Goal: Information Seeking & Learning: Learn about a topic

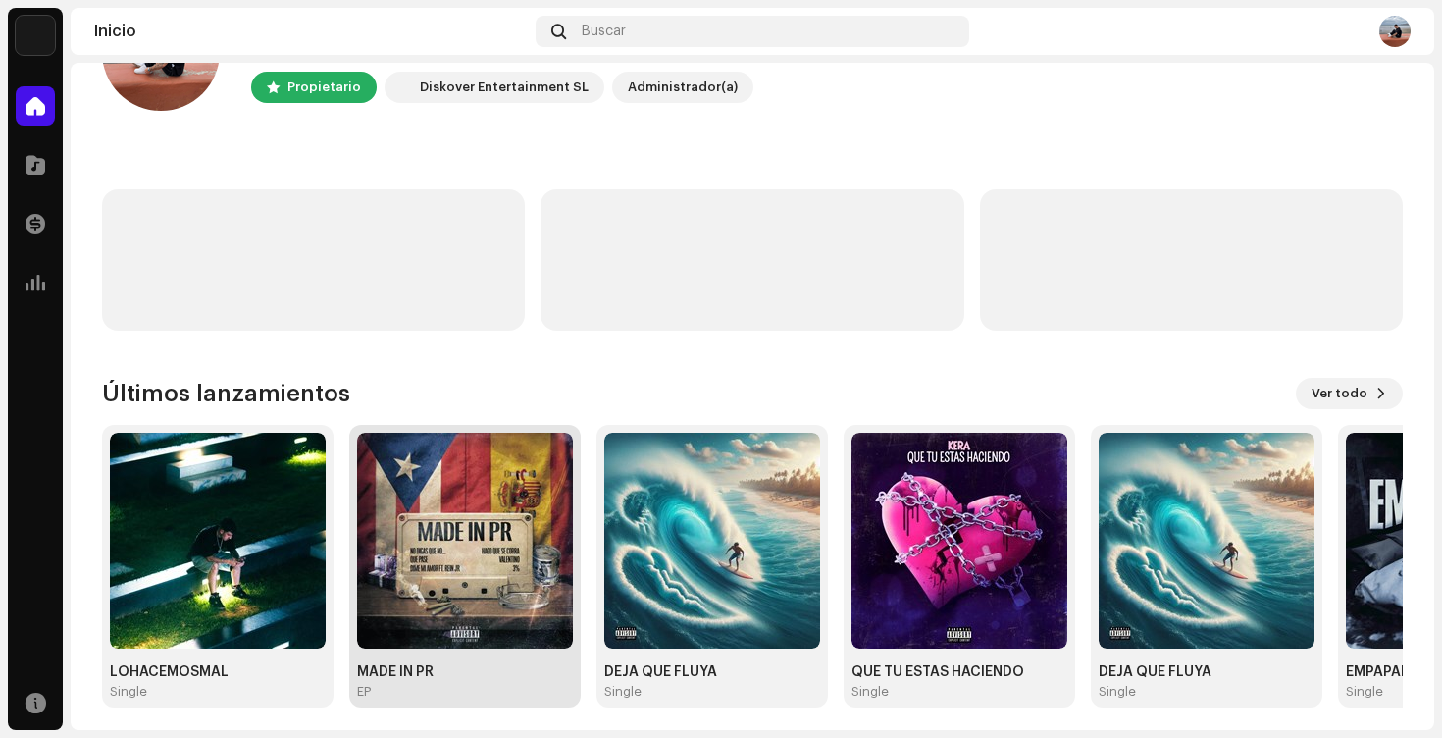
scroll to position [110, 0]
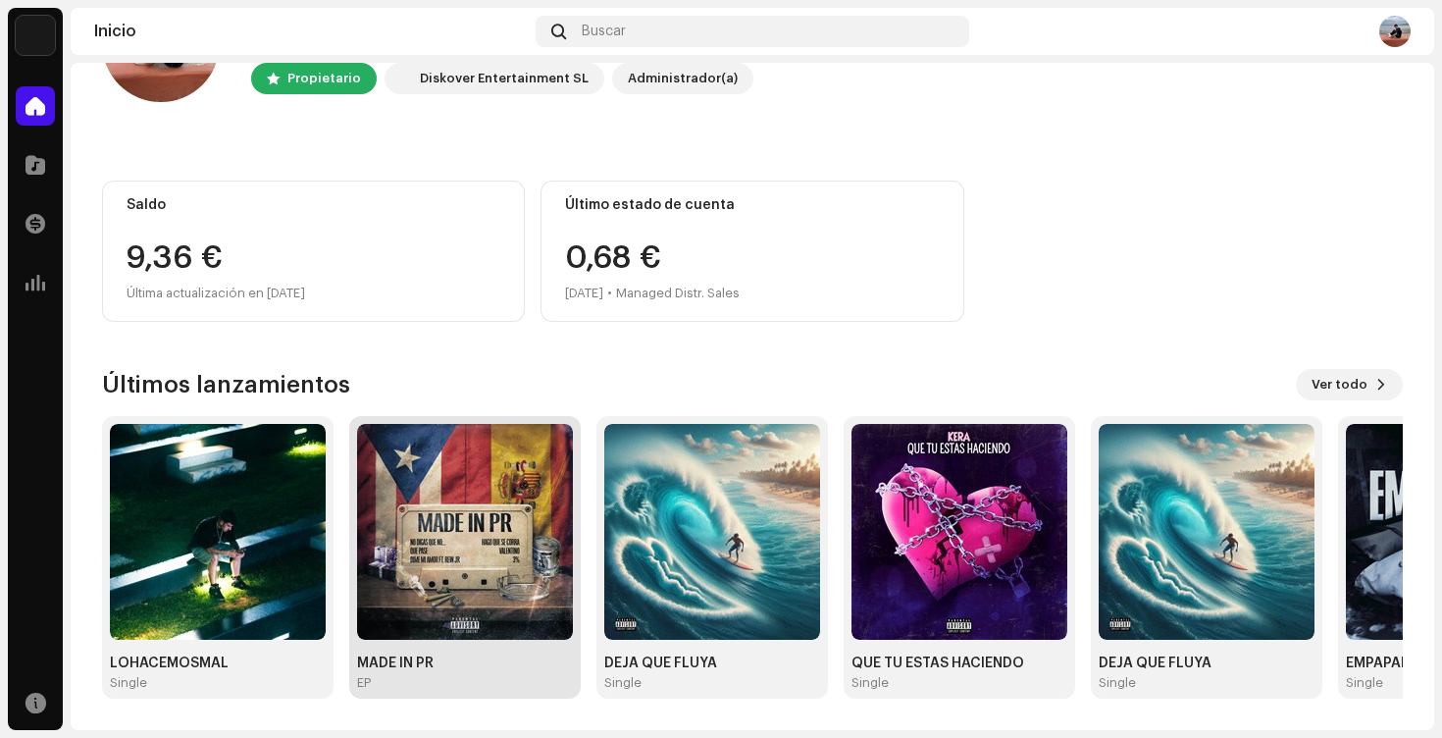
click at [469, 525] on img at bounding box center [465, 532] width 216 height 216
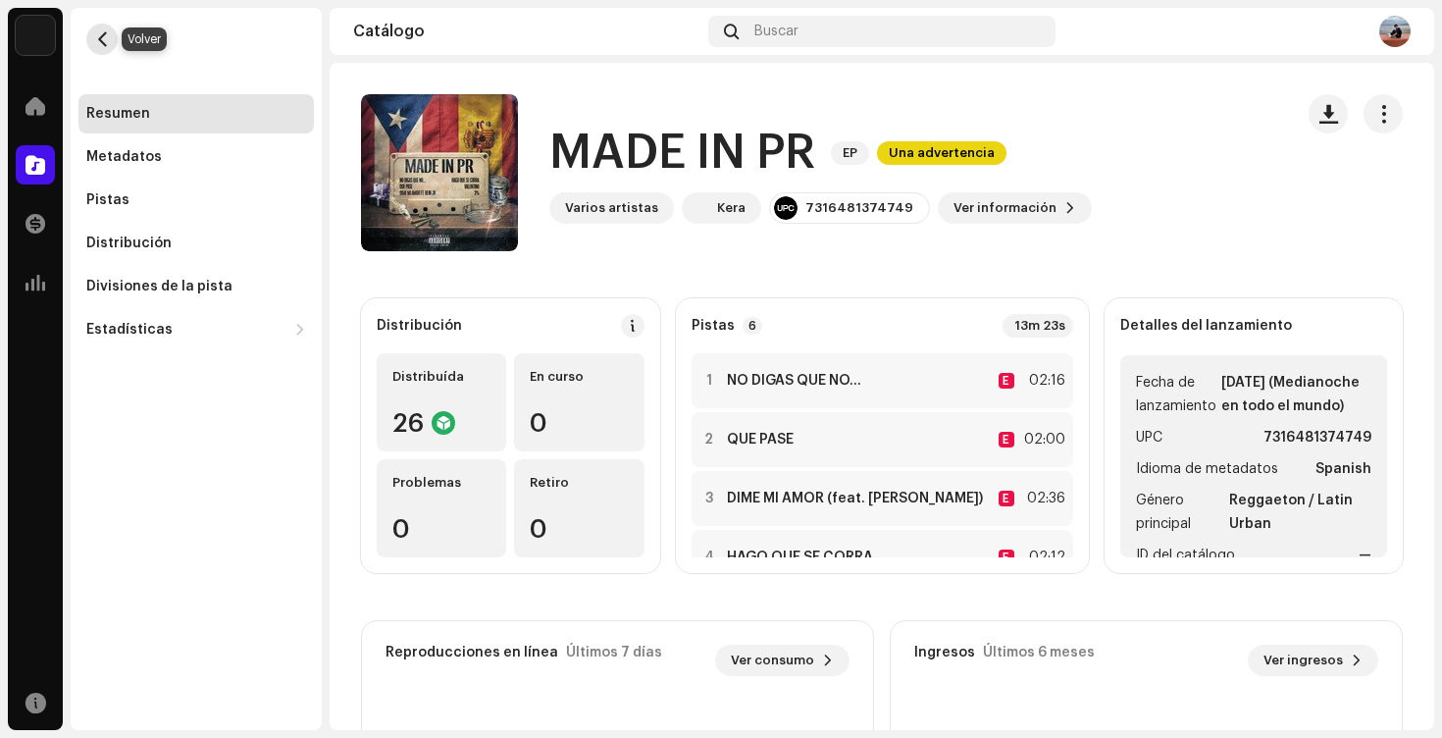
click at [105, 44] on span "button" at bounding box center [102, 39] width 15 height 16
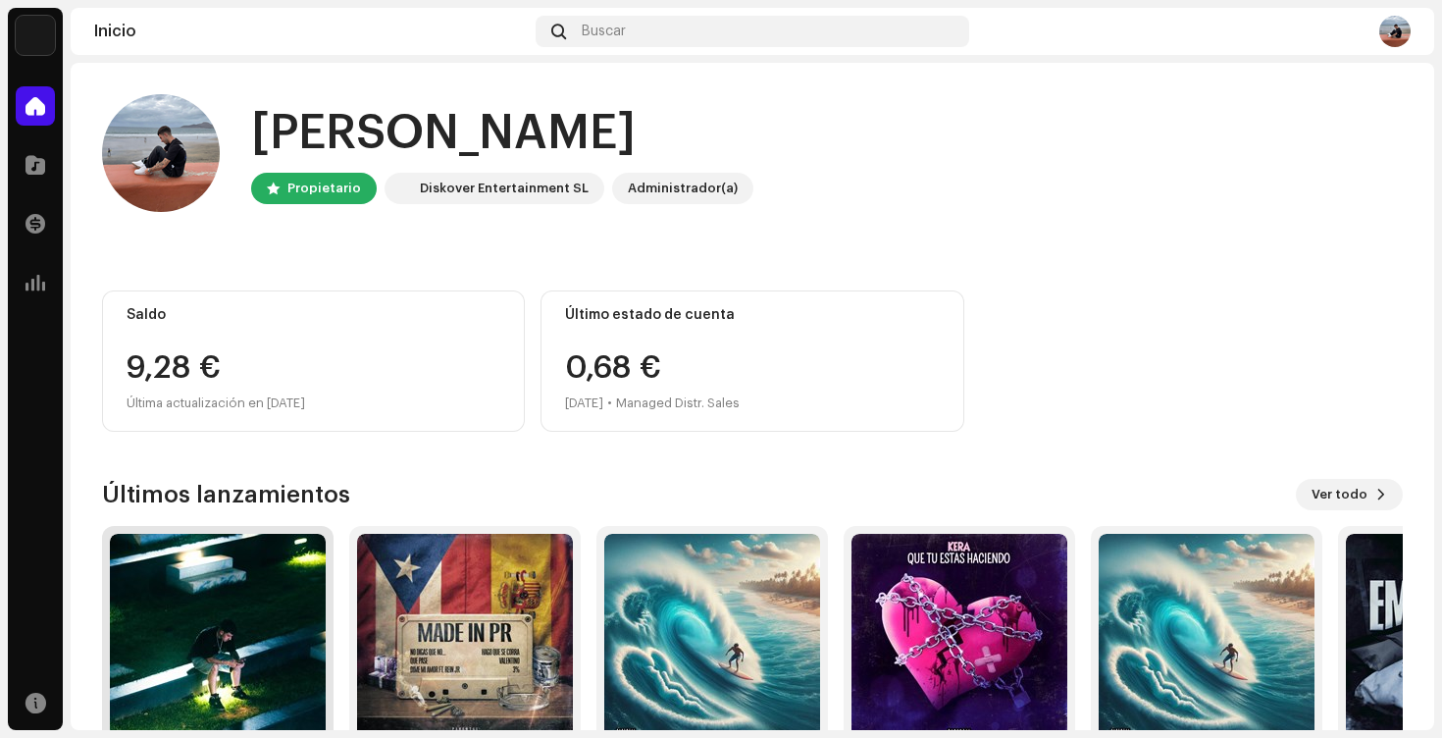
click at [277, 561] on img at bounding box center [218, 642] width 216 height 216
